Goal: Information Seeking & Learning: Learn about a topic

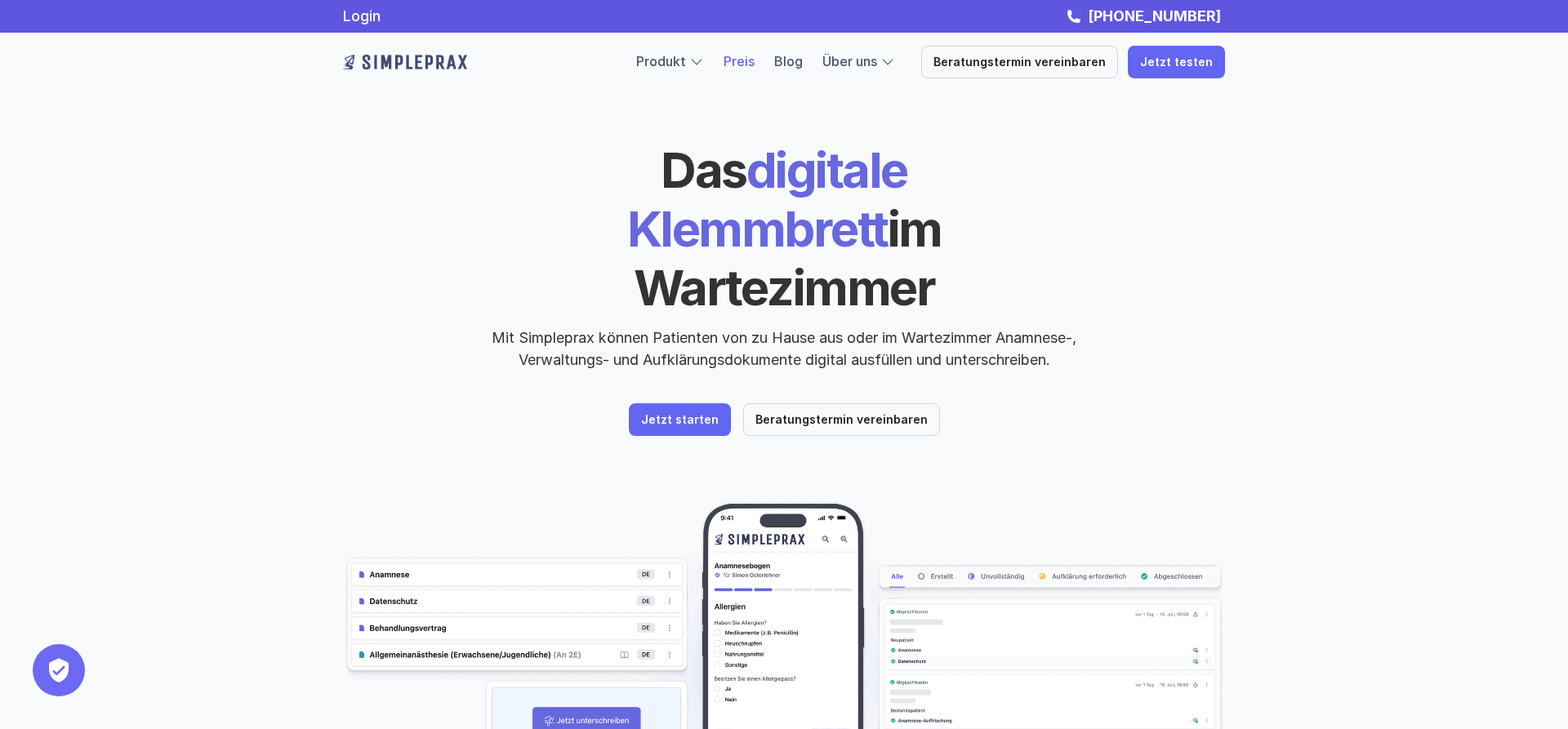
click at [755, 59] on link "Preis" at bounding box center [739, 61] width 31 height 16
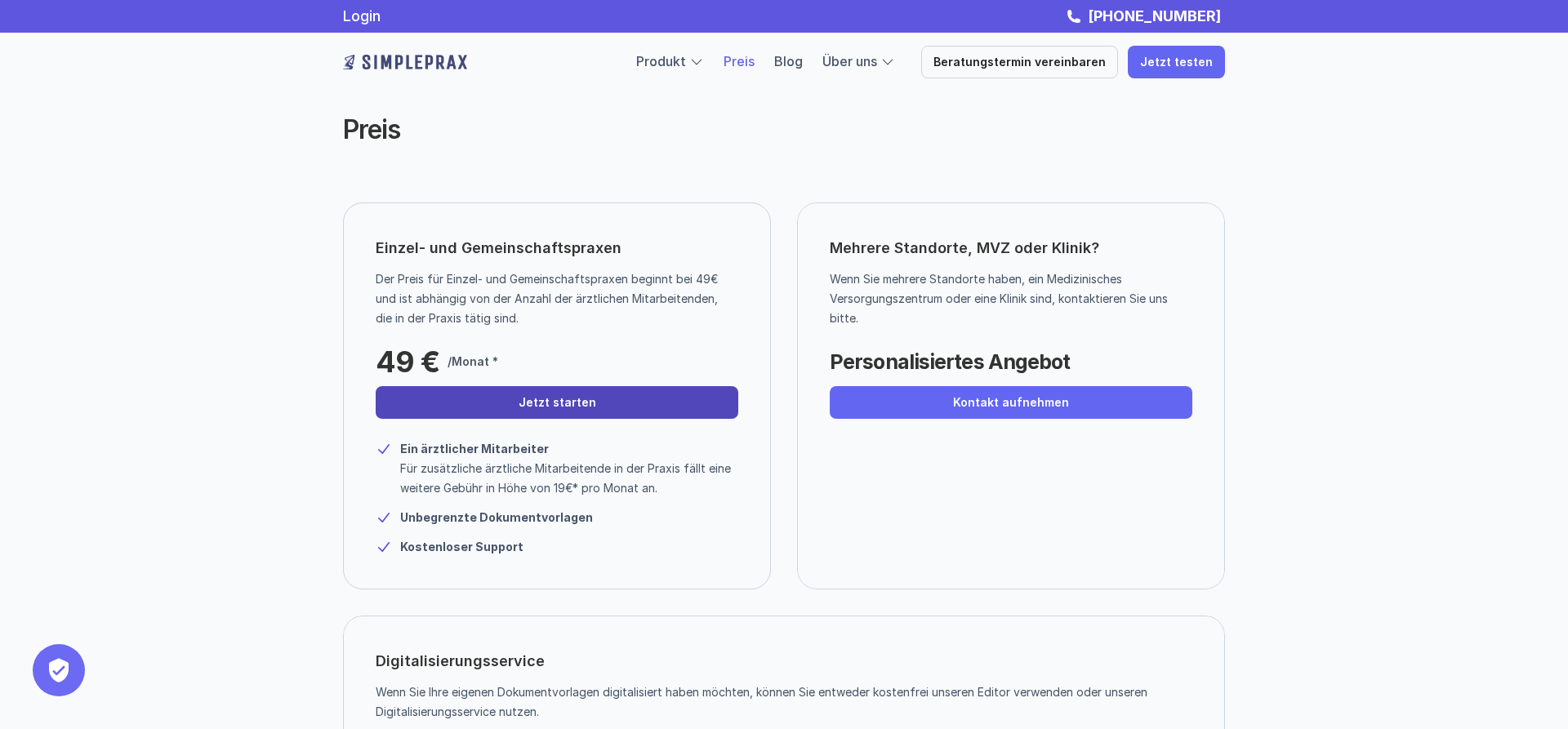
click at [570, 403] on p "Jetzt starten" at bounding box center [557, 403] width 77 height 14
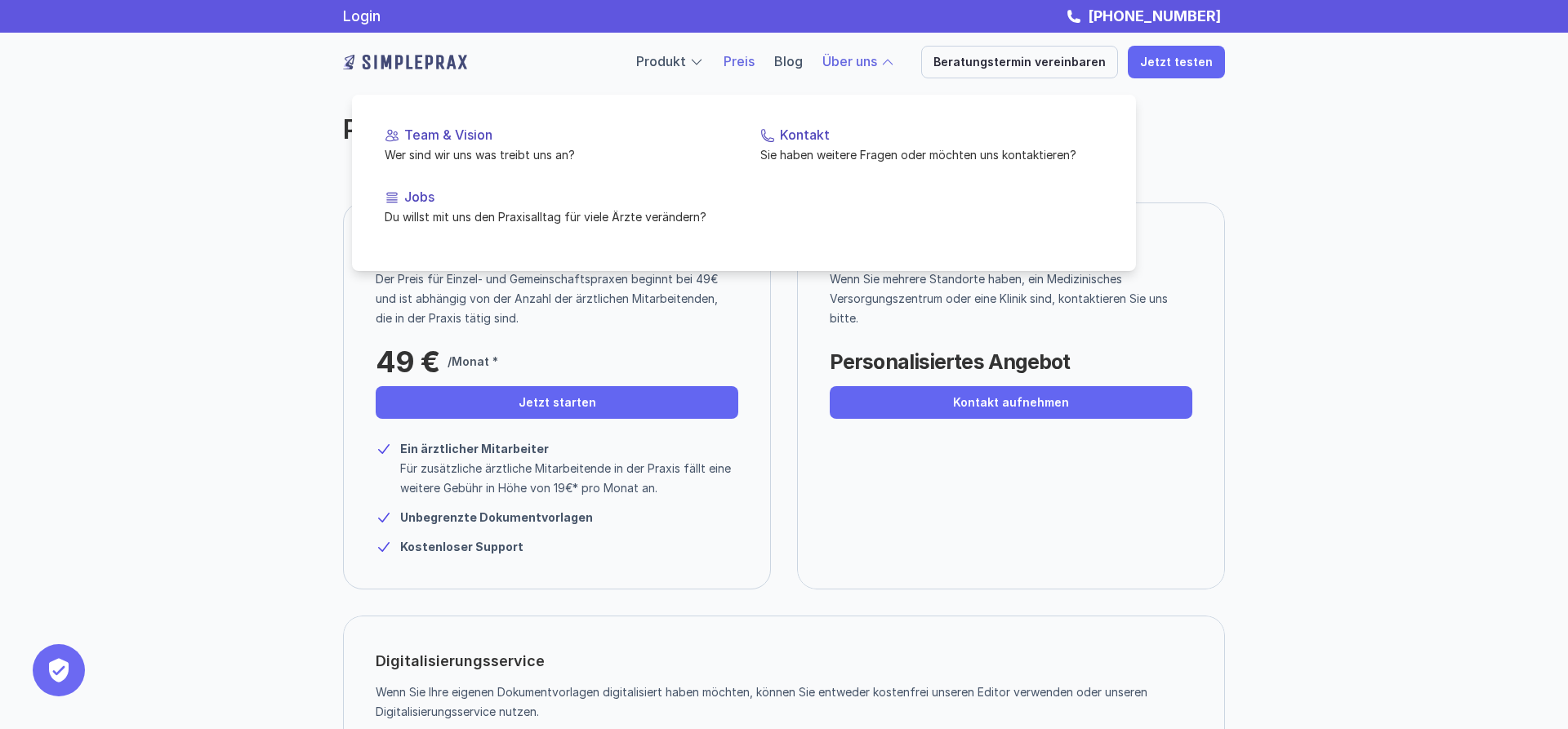
click at [877, 56] on link "Über uns" at bounding box center [850, 61] width 54 height 16
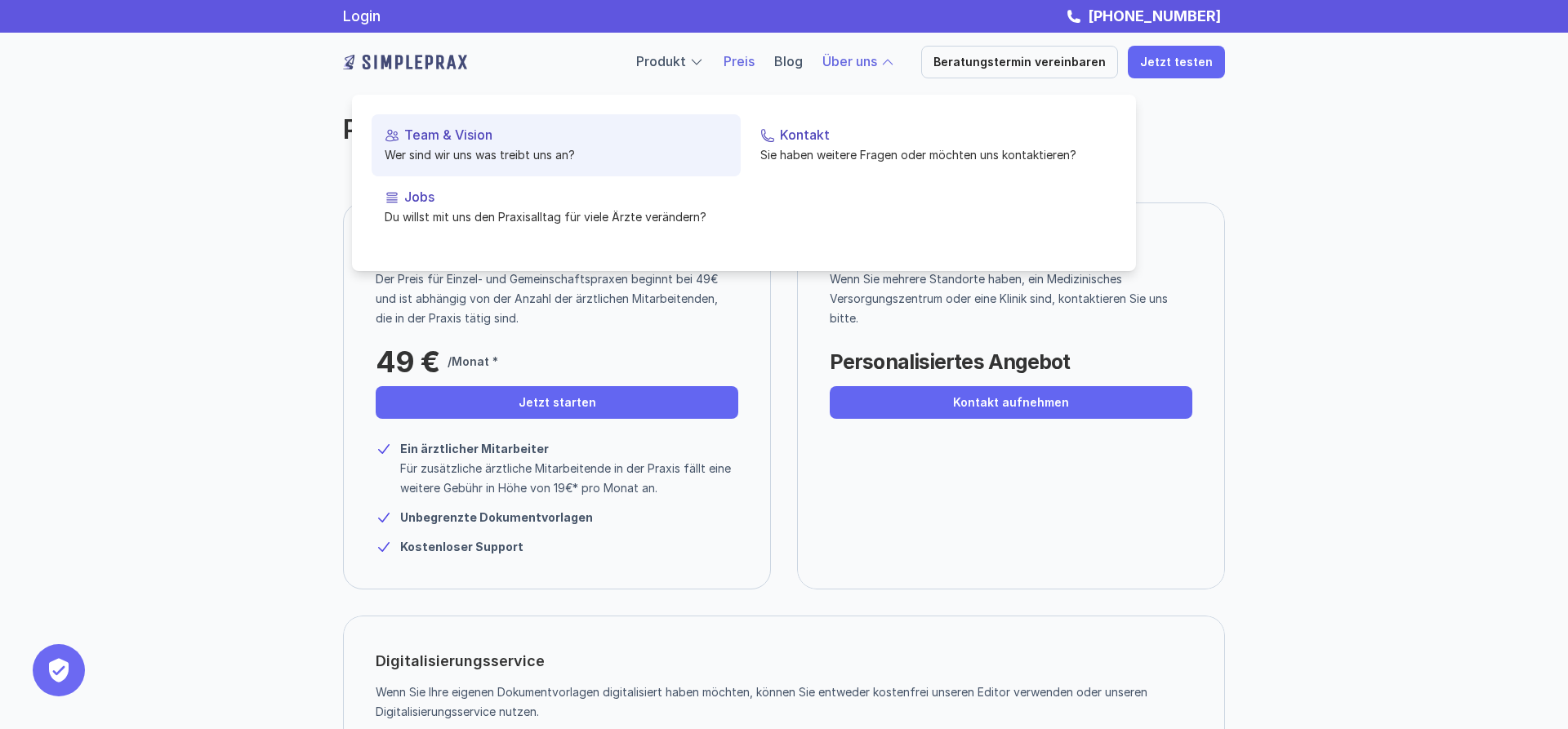
click at [408, 137] on p "Team & Vision" at bounding box center [566, 135] width 323 height 16
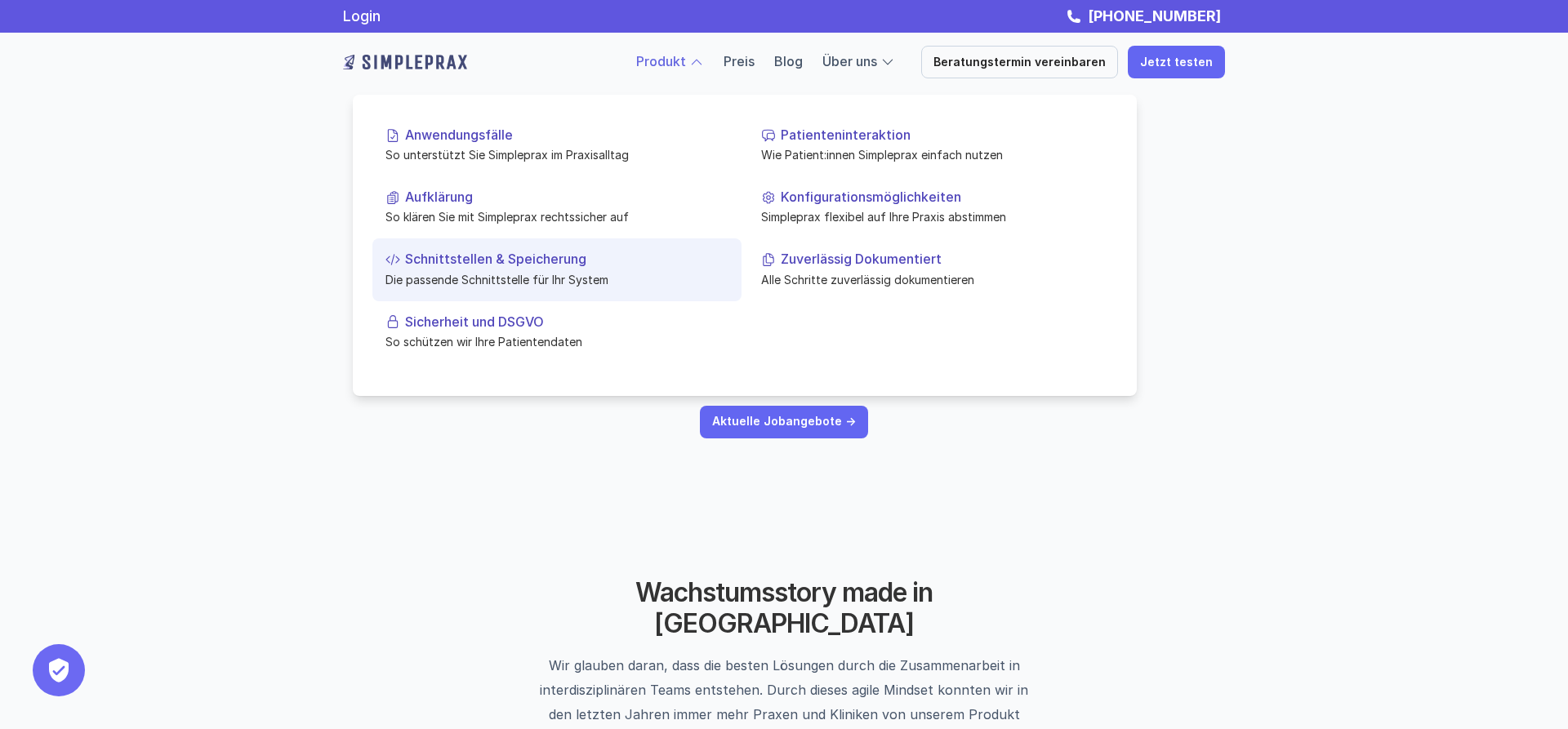
click at [483, 254] on p "Schnittstellen & Speicherung" at bounding box center [567, 259] width 323 height 16
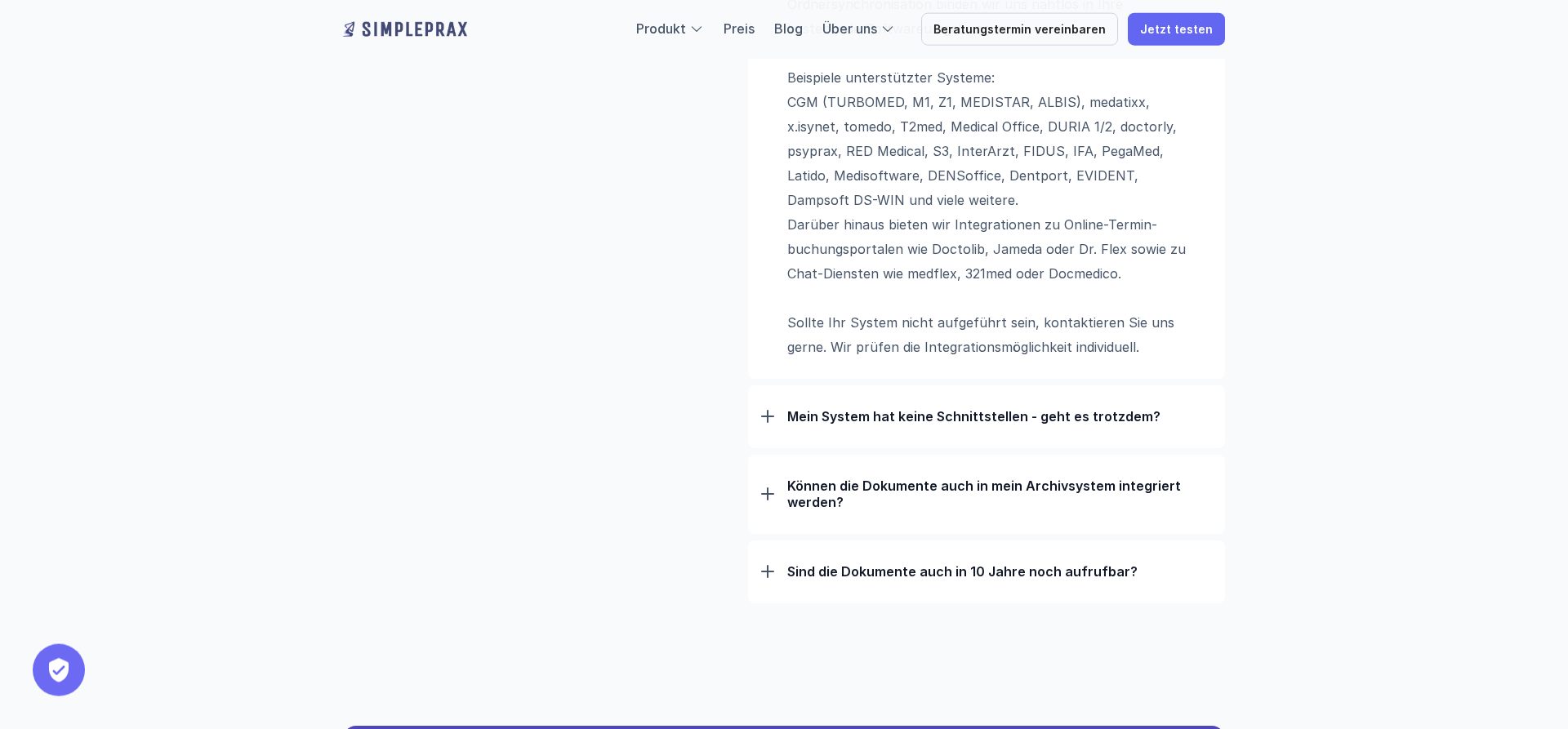
scroll to position [1332, 0]
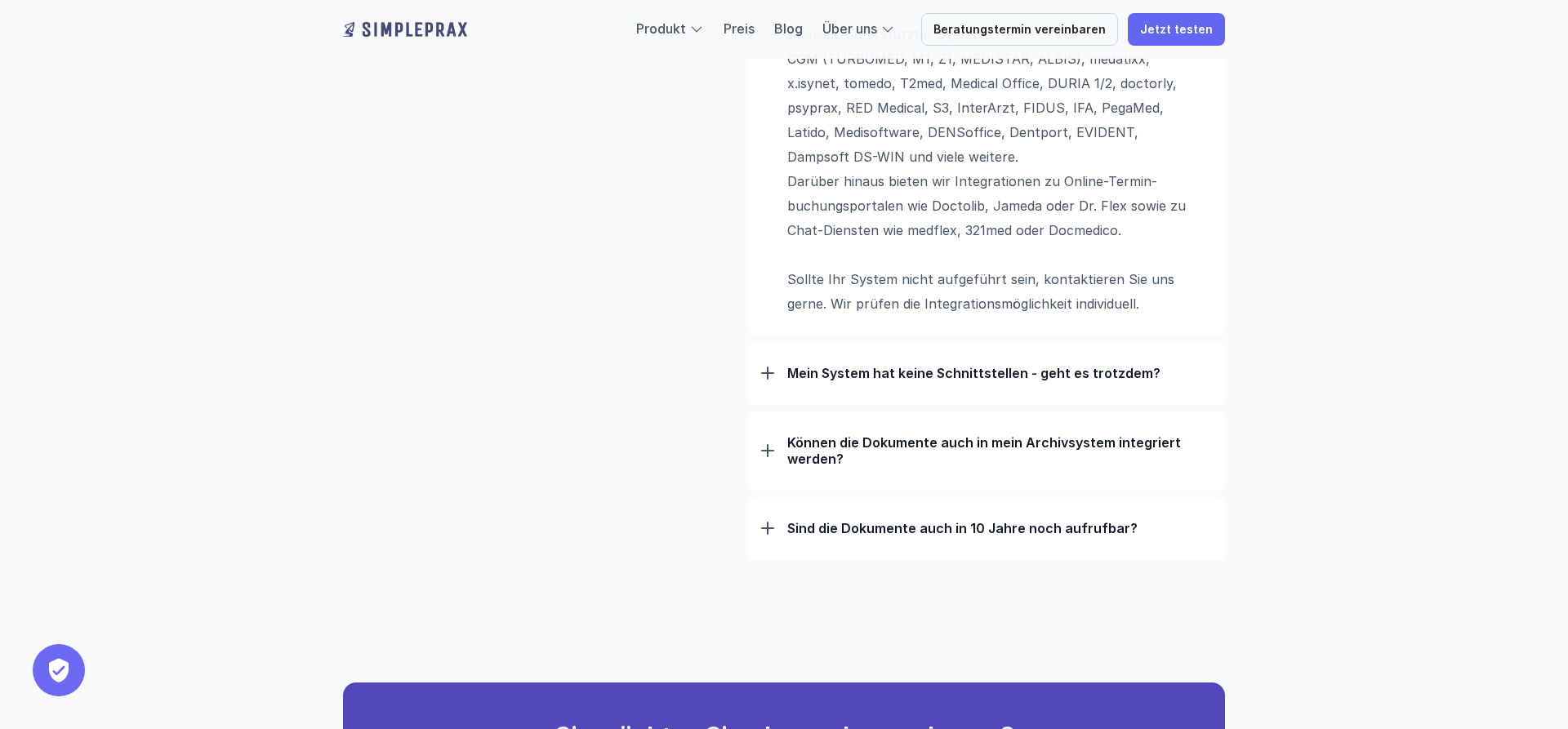
click at [763, 527] on div at bounding box center [768, 528] width 13 height 13
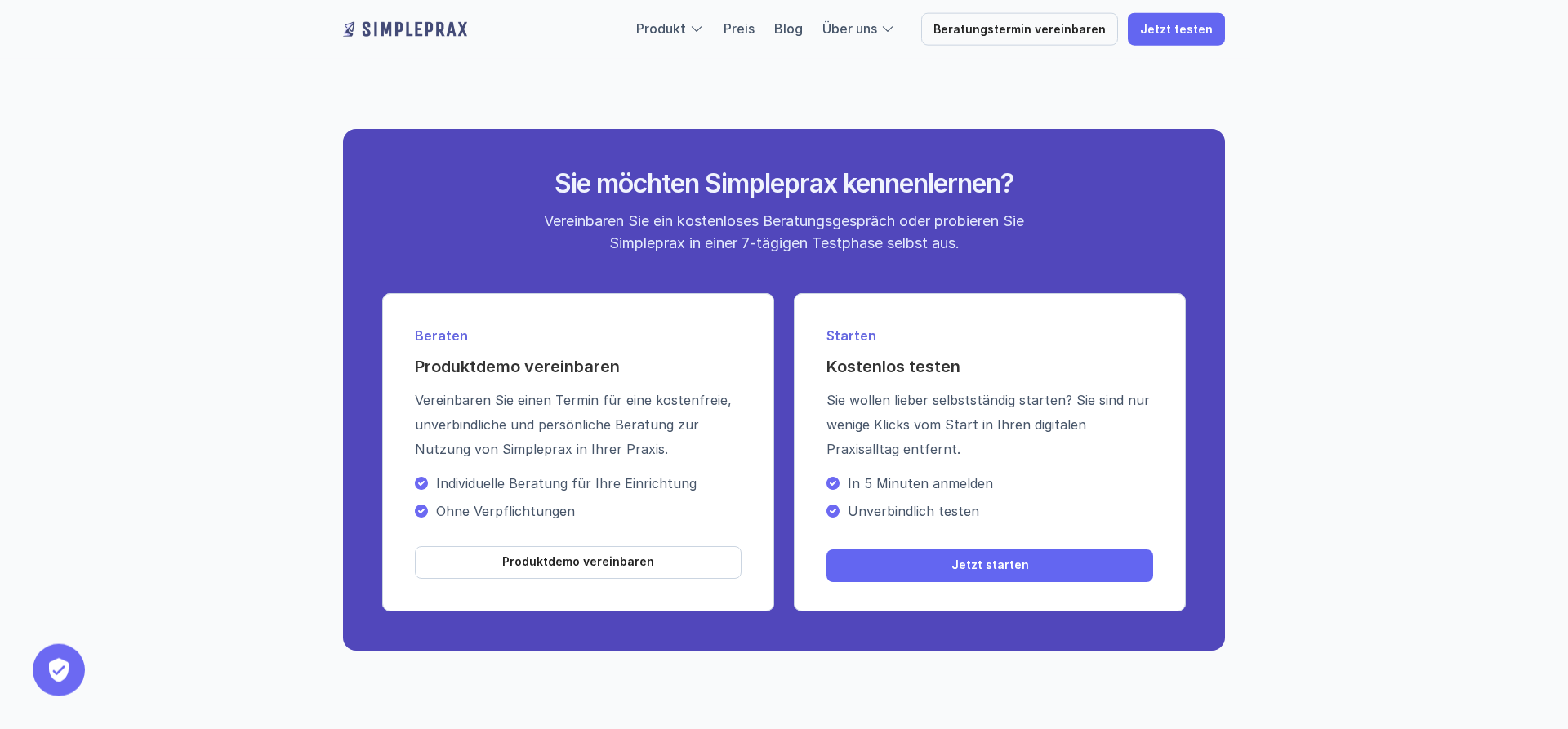
scroll to position [2082, 0]
